Goal: Information Seeking & Learning: Learn about a topic

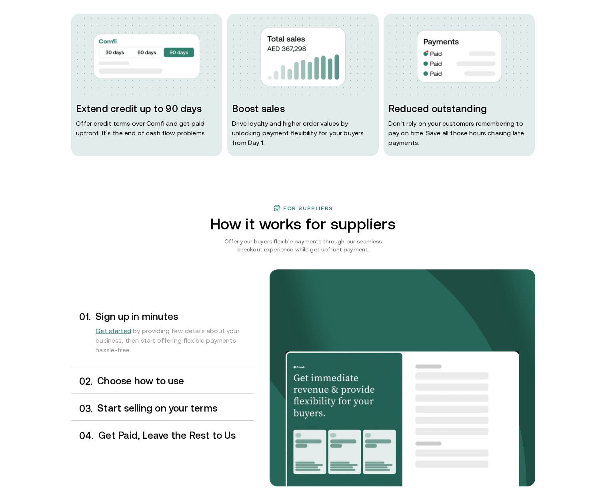
scroll to position [624, 0]
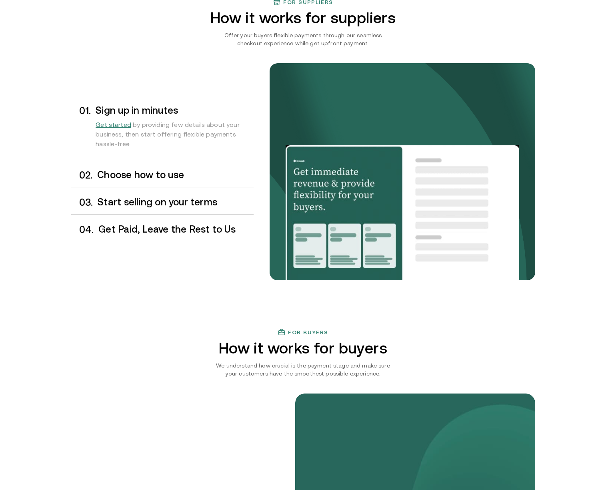
click at [152, 178] on h3 "Choose how to use" at bounding box center [175, 175] width 156 height 10
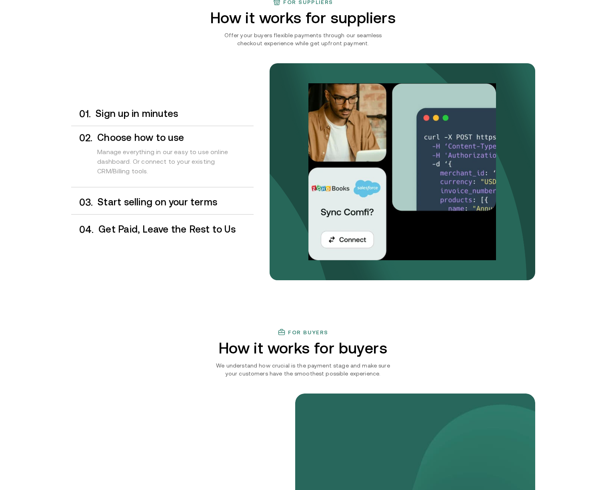
click at [166, 207] on div "Start selling on your terms" at bounding box center [176, 202] width 156 height 11
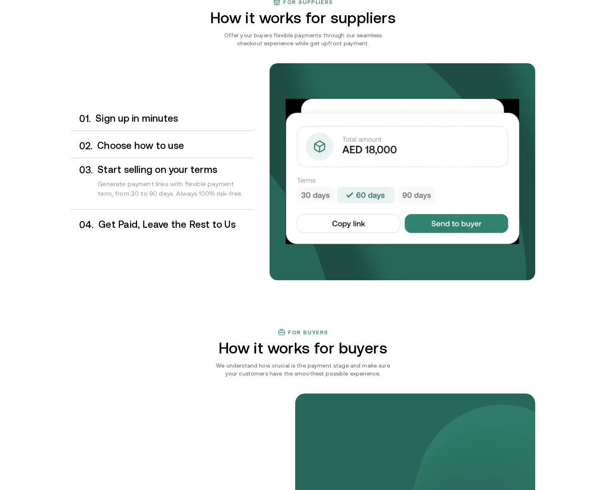
click at [181, 226] on h3 "Get Paid, Leave the Rest to Us" at bounding box center [175, 224] width 155 height 10
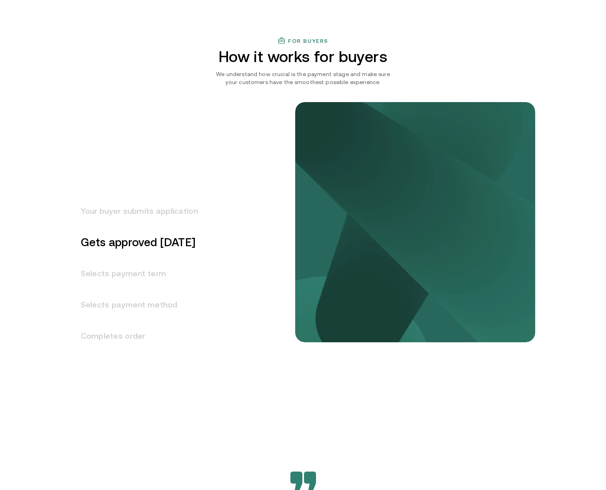
scroll to position [914, 0]
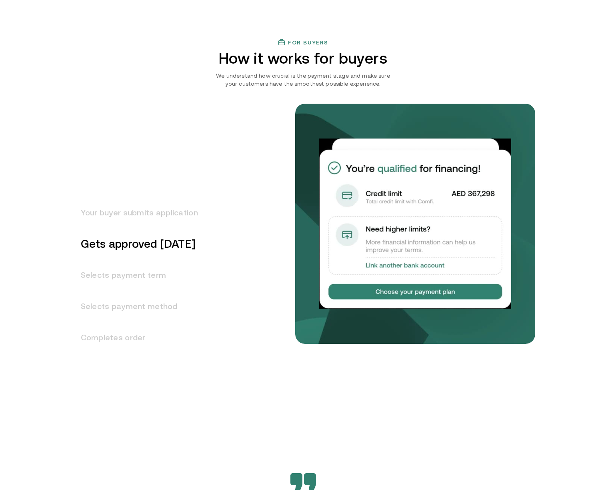
click at [168, 218] on h3 "Your buyer submits application" at bounding box center [134, 212] width 127 height 31
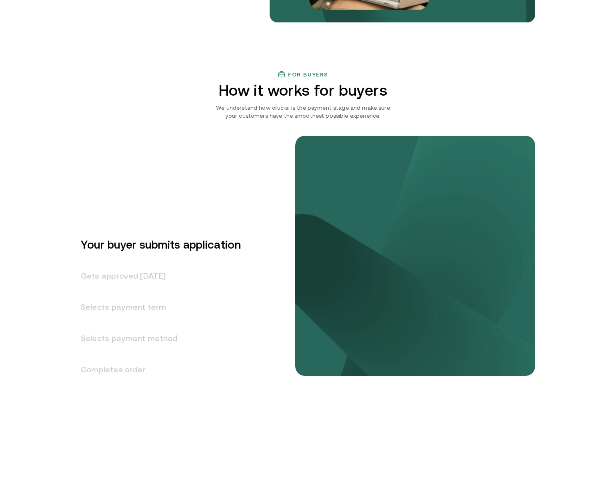
scroll to position [881, 0]
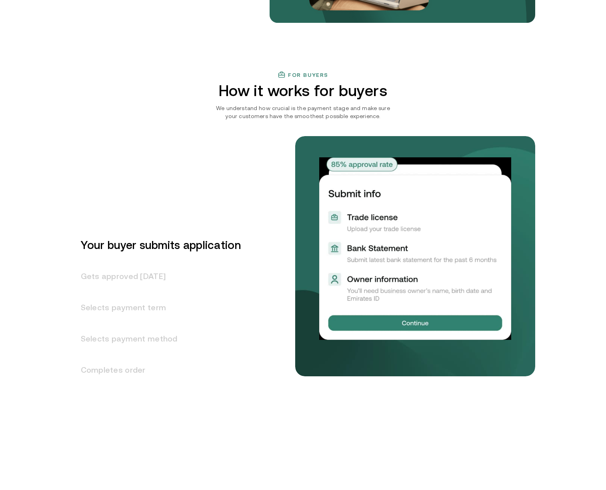
click at [152, 275] on h3 "Gets approved in 1 day" at bounding box center [156, 276] width 170 height 31
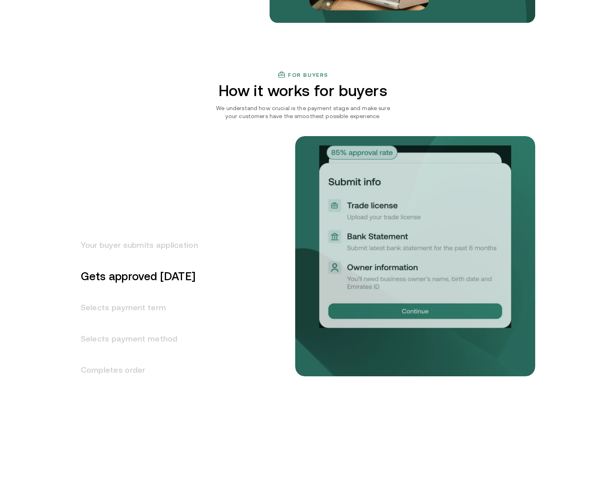
scroll to position [912, 0]
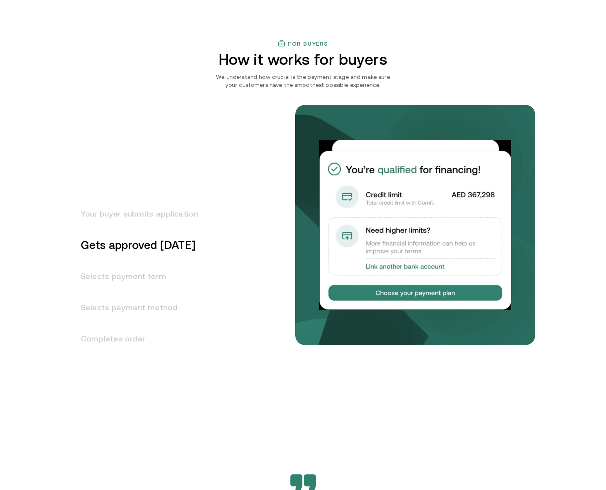
click at [152, 275] on h3 "Selects payment term" at bounding box center [134, 276] width 127 height 31
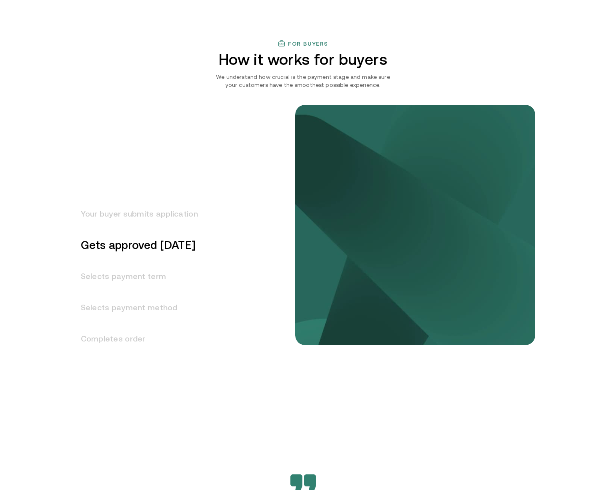
scroll to position [944, 0]
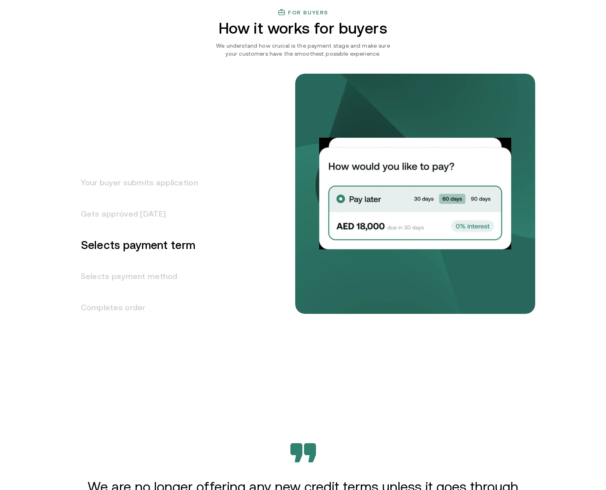
click at [116, 274] on h3 "Selects payment method" at bounding box center [134, 276] width 127 height 31
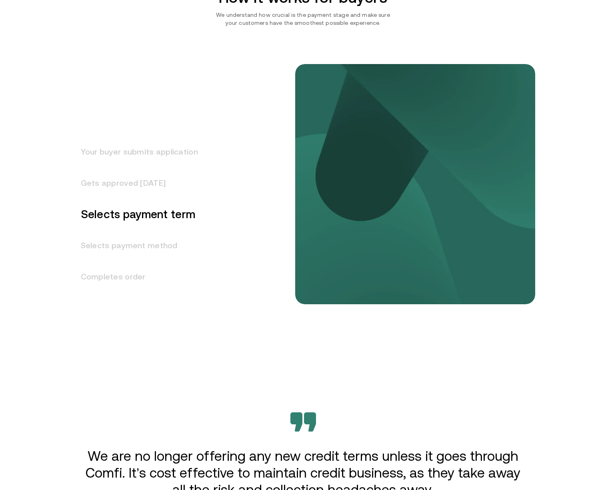
scroll to position [975, 0]
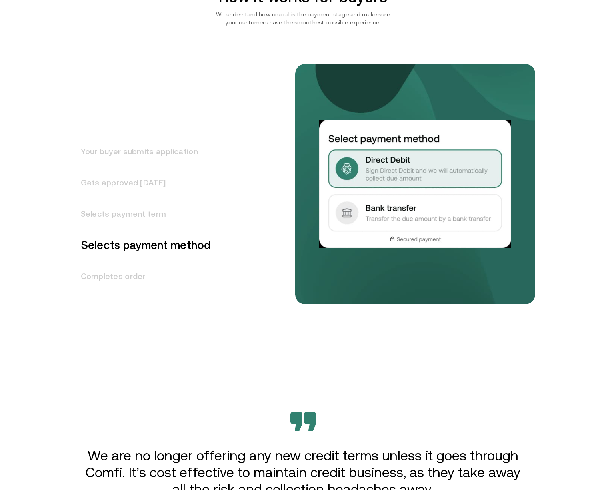
click at [116, 274] on h3 "Completes order" at bounding box center [141, 276] width 140 height 31
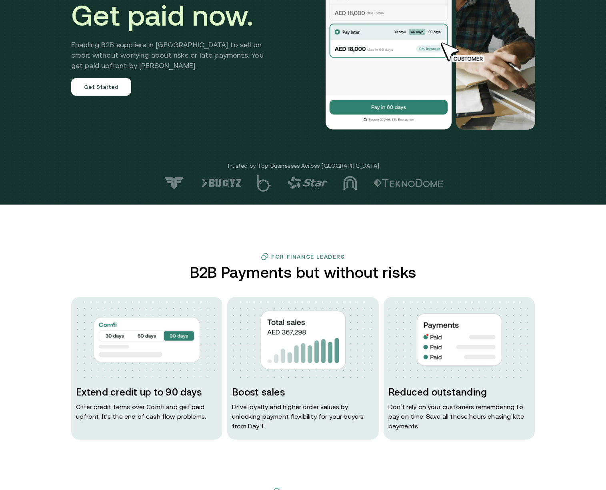
scroll to position [0, 0]
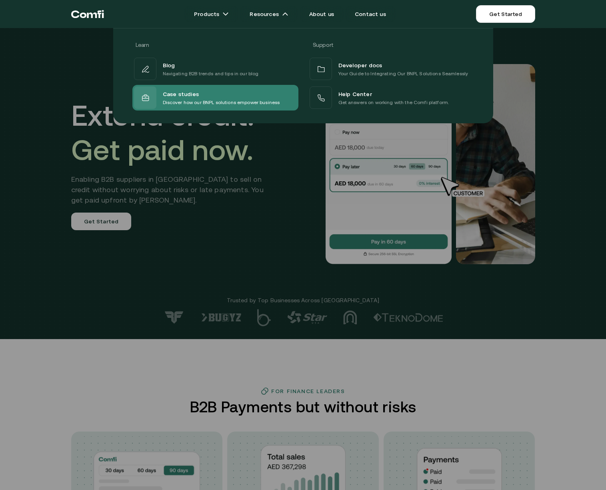
click at [226, 93] on div "Case studies" at bounding box center [221, 94] width 117 height 10
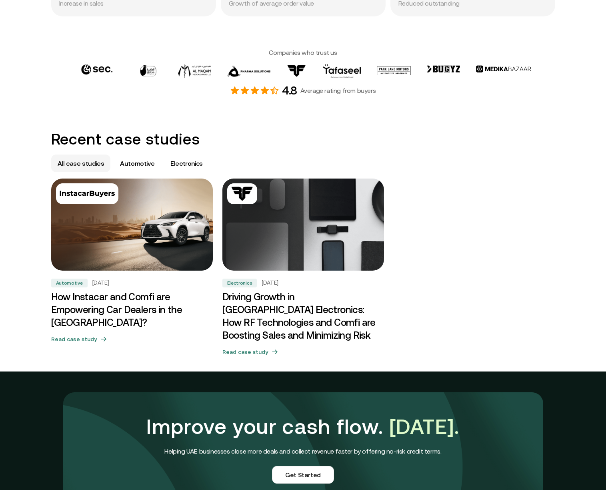
scroll to position [289, 0]
